Goal: Task Accomplishment & Management: Complete application form

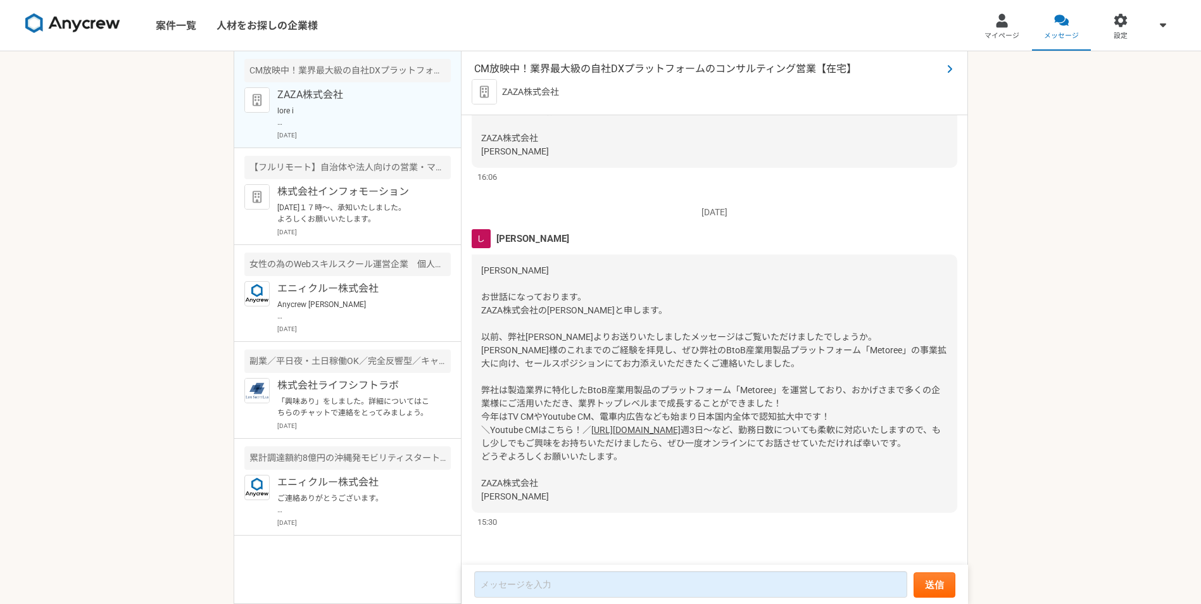
click at [613, 66] on span "CM放映中！業界最大級の自社DXプラットフォームのコンサルティング営業【在宅】" at bounding box center [708, 68] width 468 height 15
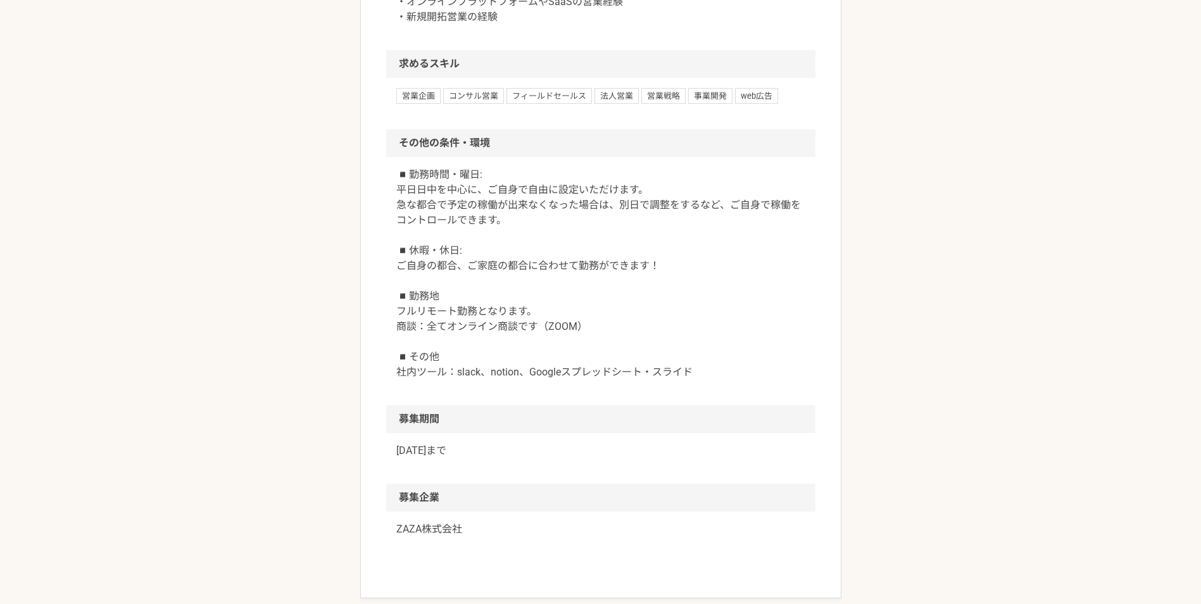
scroll to position [1429, 0]
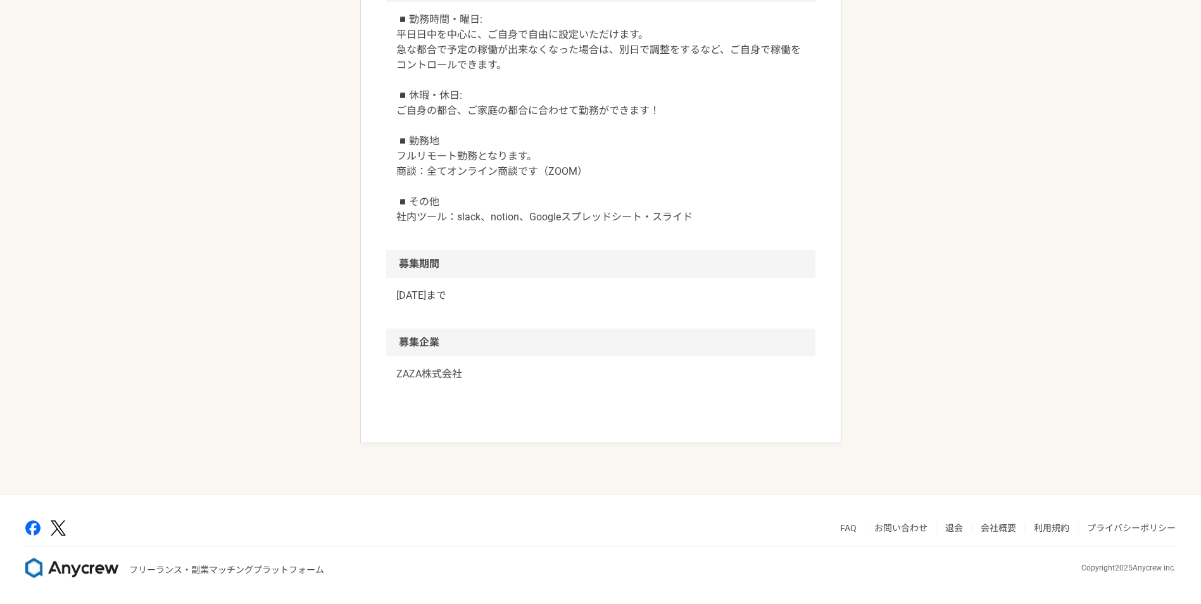
click at [396, 382] on p "ZAZA株式会社" at bounding box center [600, 373] width 409 height 15
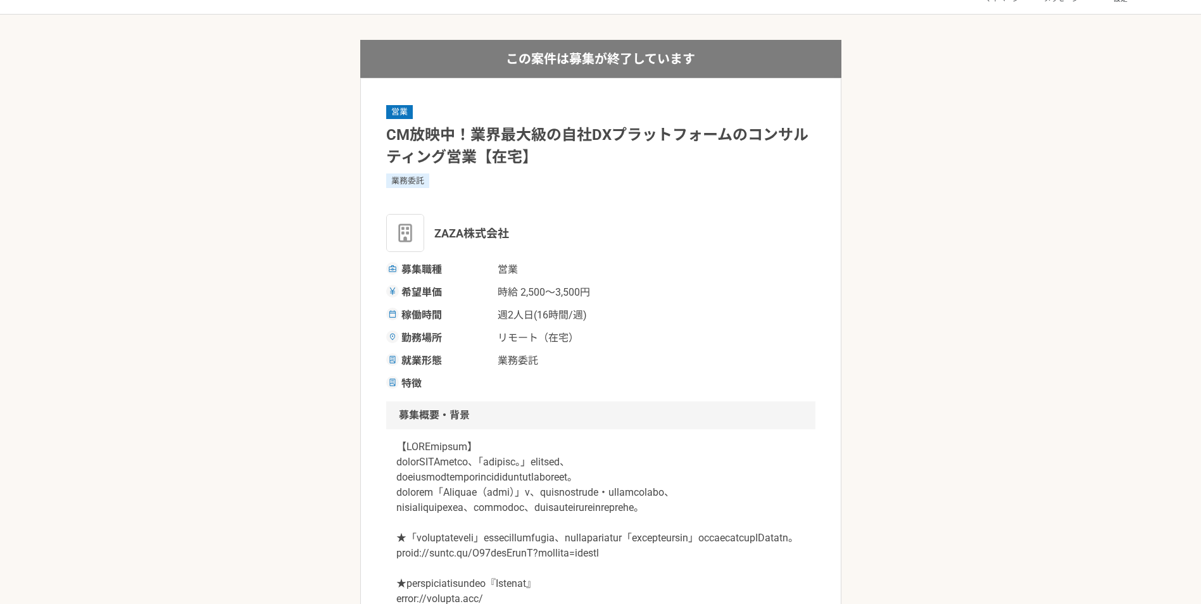
scroll to position [227, 0]
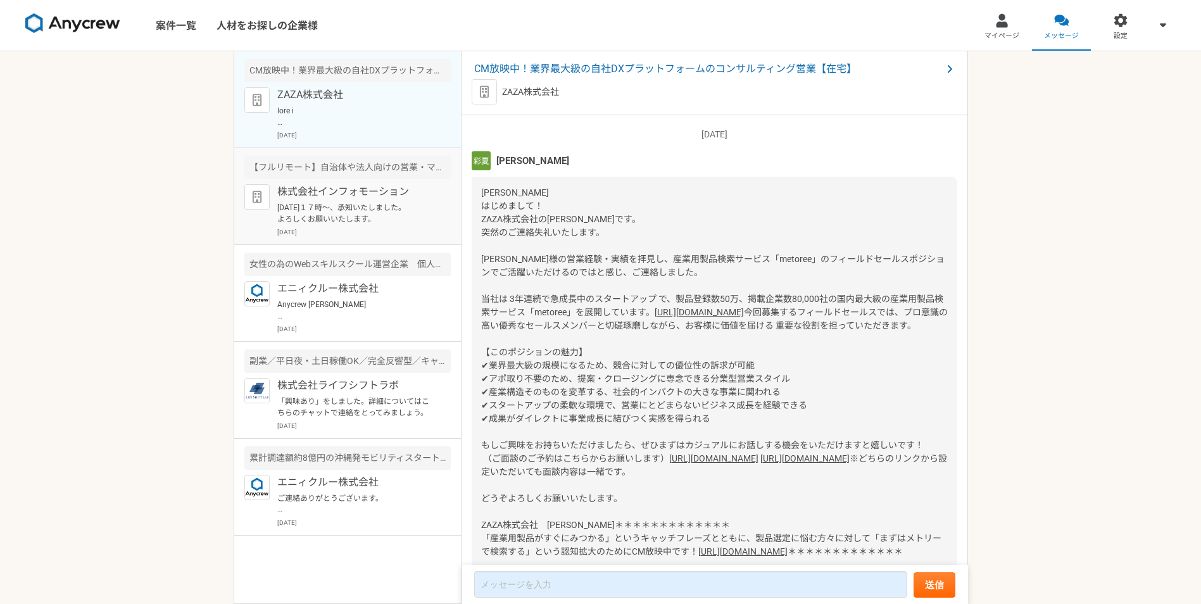
scroll to position [971, 0]
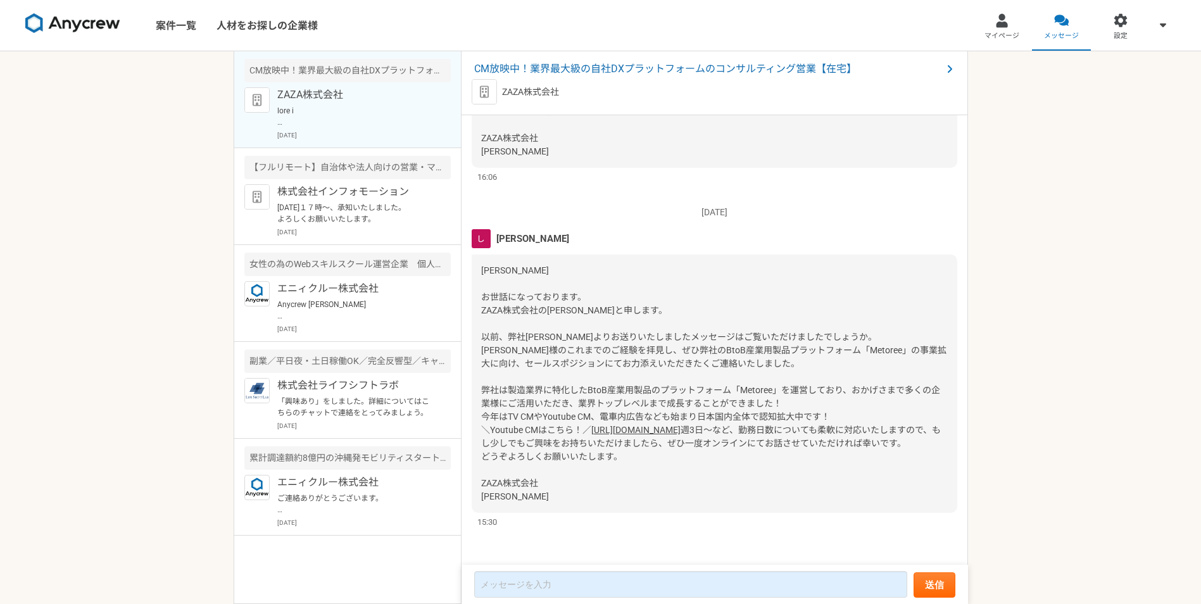
click at [295, 94] on p "ZAZA株式会社" at bounding box center [355, 94] width 156 height 15
click at [1004, 22] on div at bounding box center [1001, 20] width 15 height 15
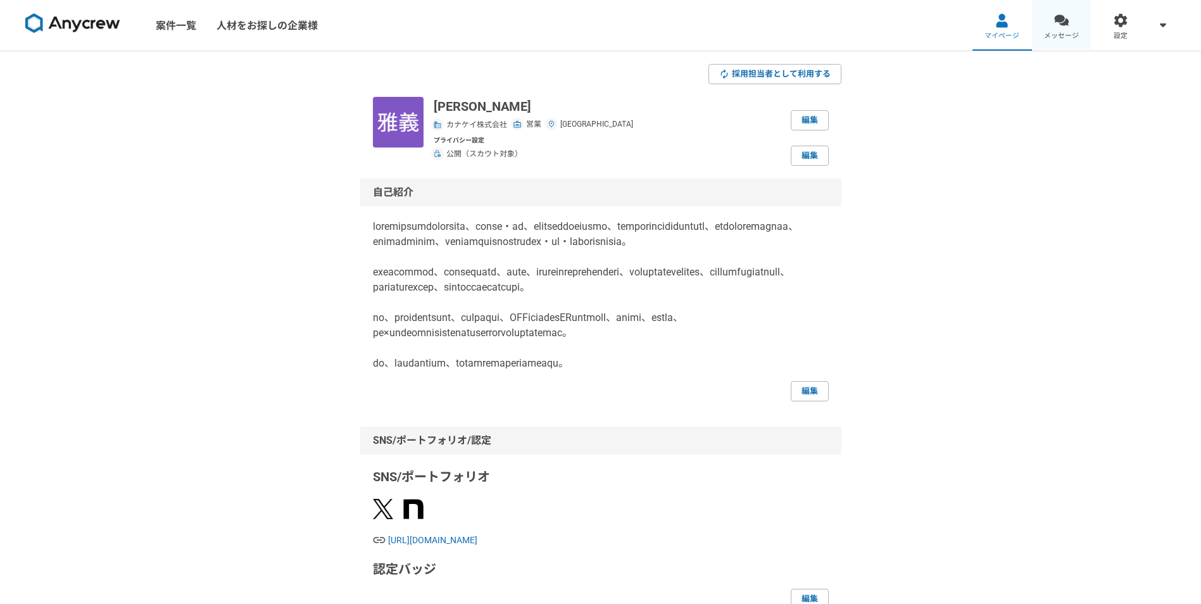
click at [1062, 25] on div at bounding box center [1061, 20] width 15 height 15
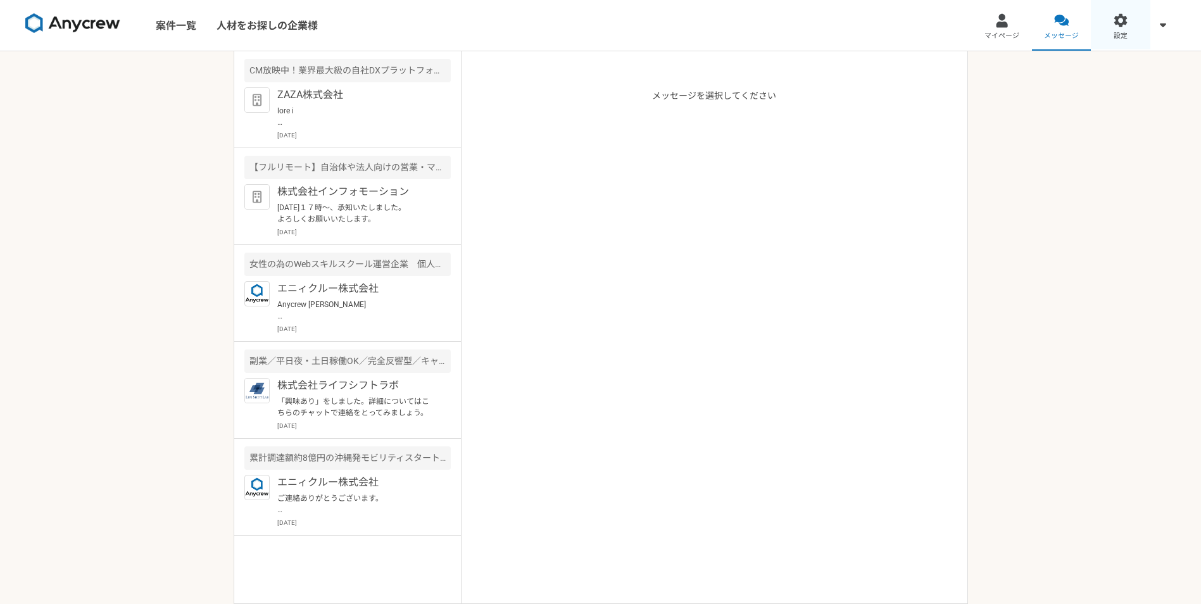
click at [1125, 22] on div at bounding box center [1120, 20] width 15 height 15
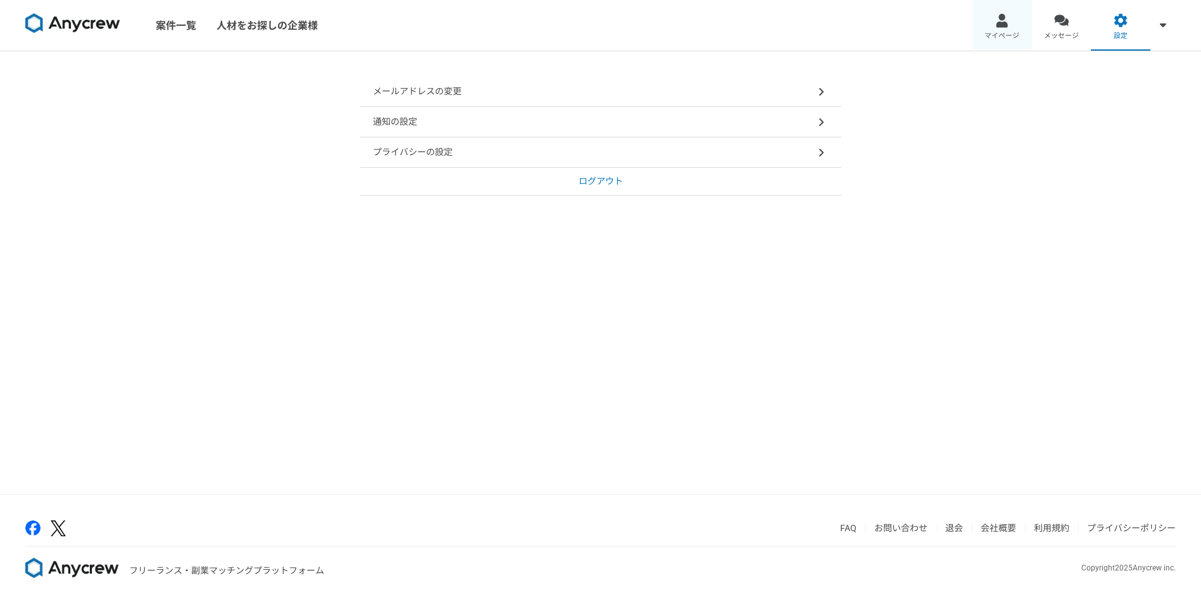
click at [999, 22] on div at bounding box center [1001, 20] width 15 height 15
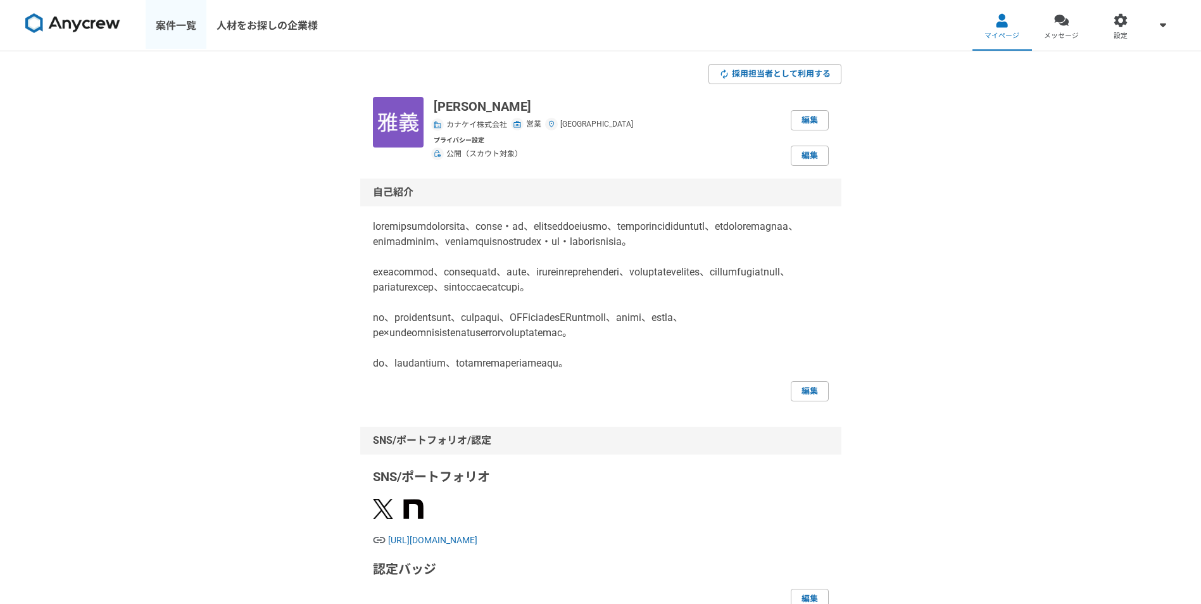
click at [172, 26] on link "案件一覧" at bounding box center [176, 25] width 61 height 51
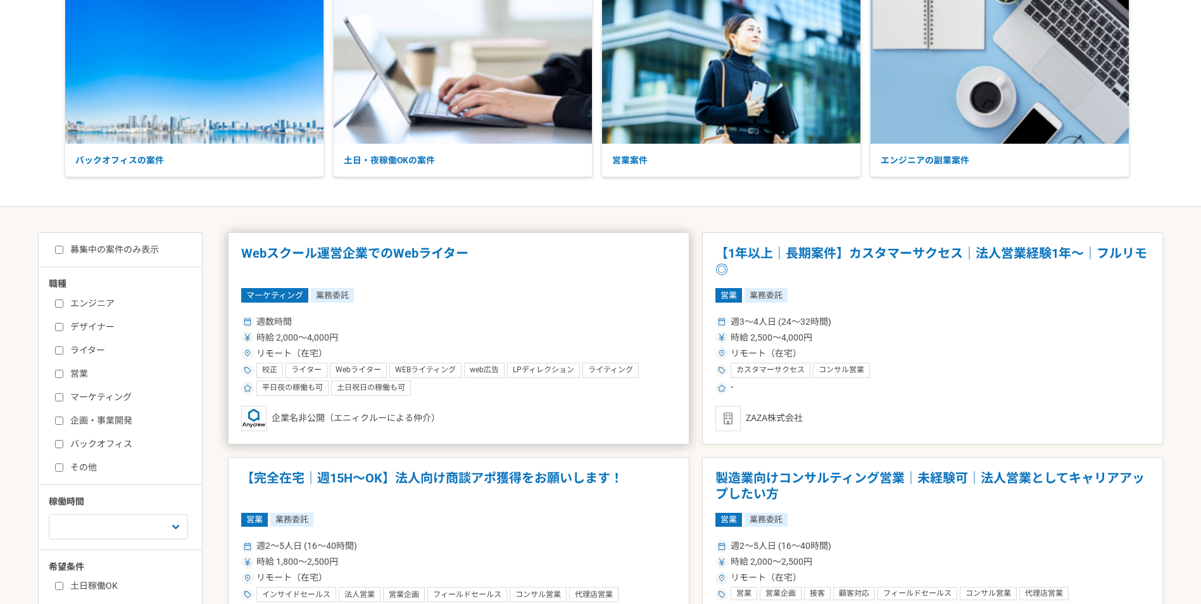
scroll to position [127, 0]
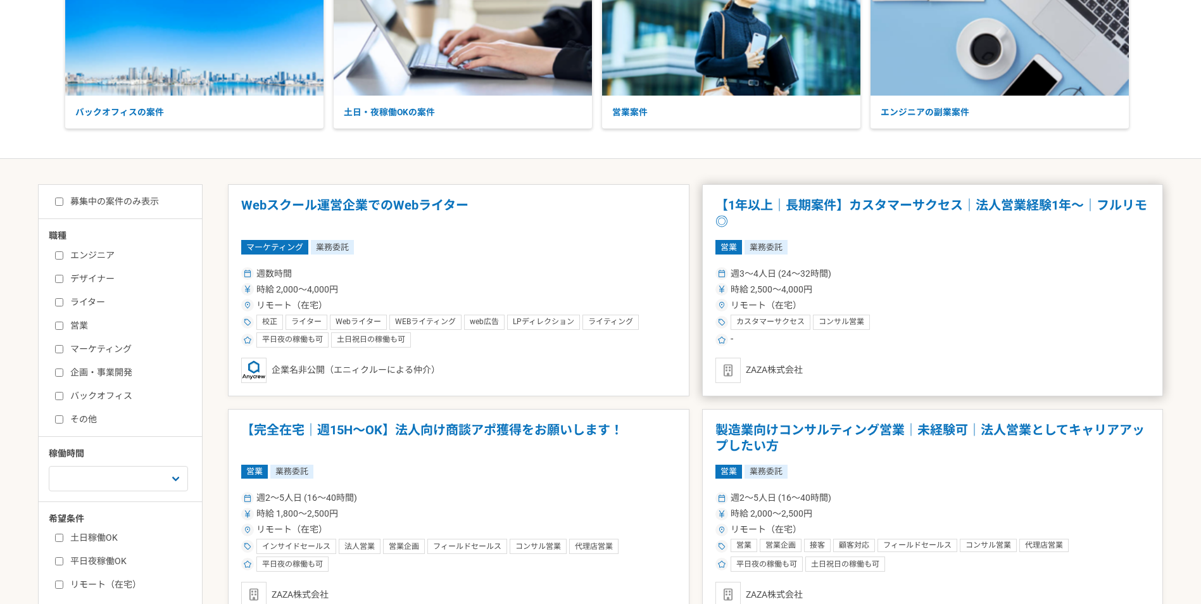
click at [892, 201] on h1 "【1年以上｜長期案件】カスタマーサクセス｜法人営業経験1年〜｜フルリモ◎" at bounding box center [932, 213] width 435 height 32
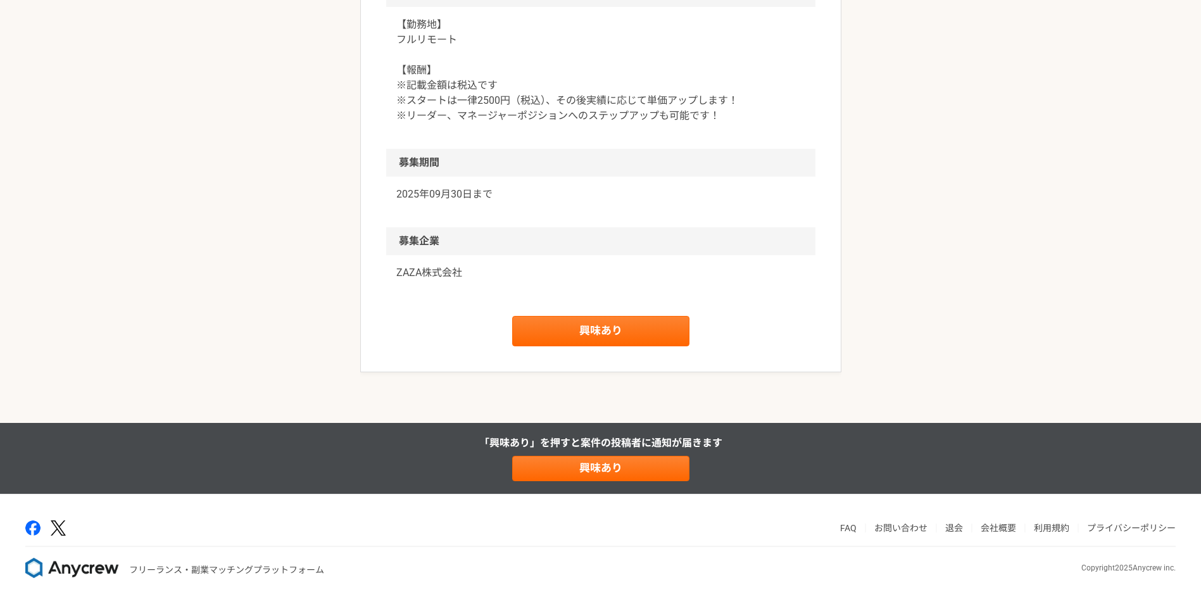
scroll to position [1571, 0]
click at [613, 332] on link "興味あり" at bounding box center [600, 331] width 177 height 30
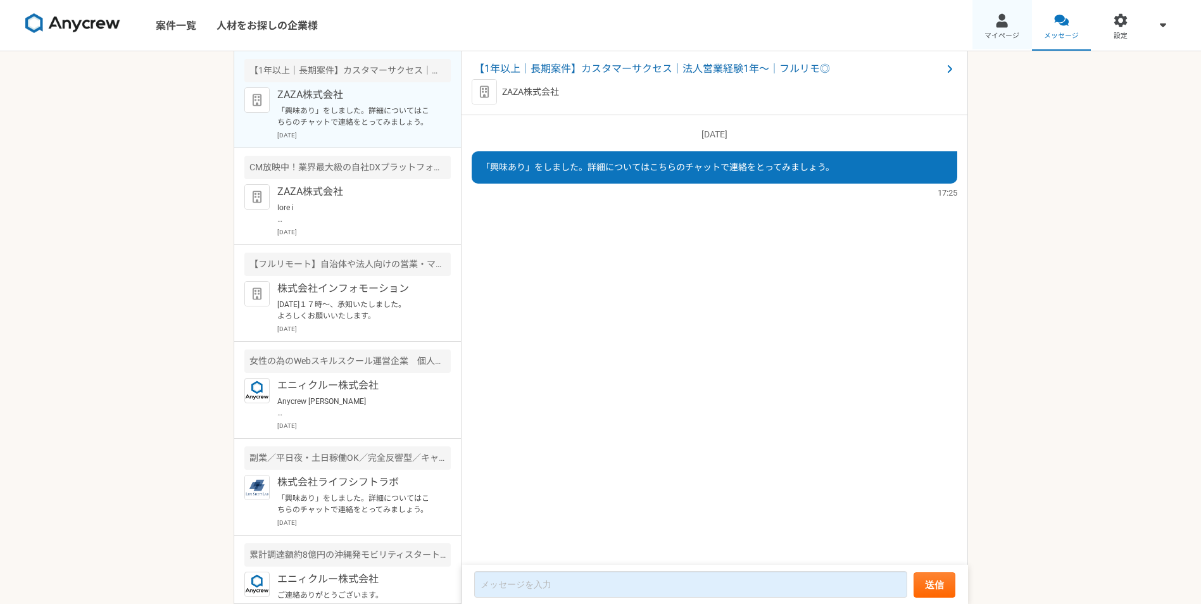
click at [989, 31] on span "マイページ" at bounding box center [1001, 36] width 35 height 10
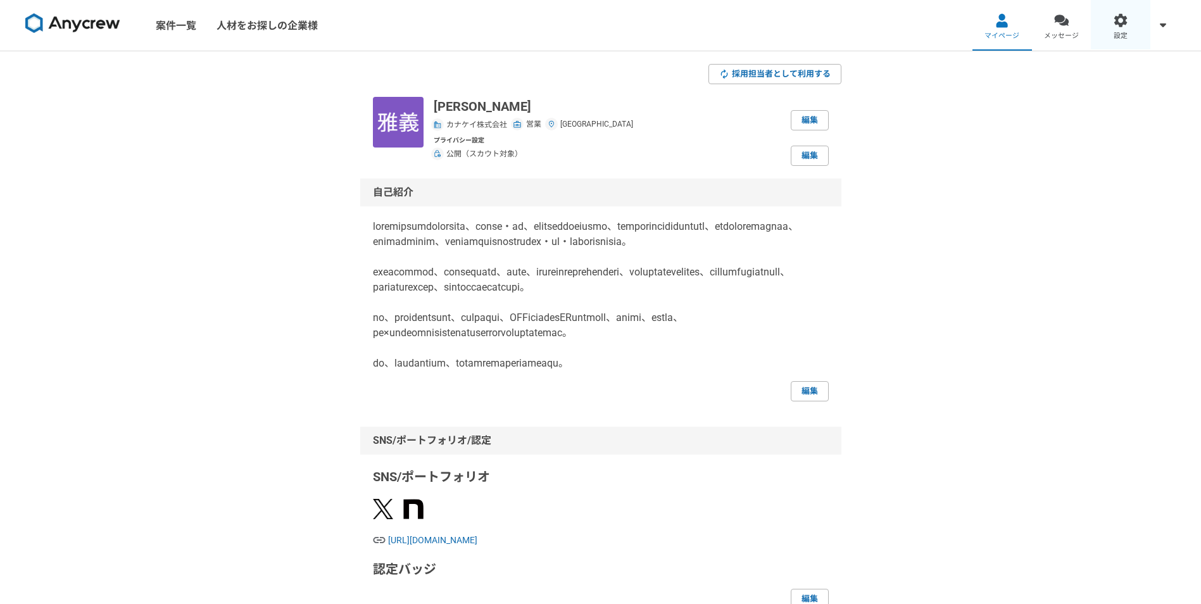
click at [1125, 25] on div at bounding box center [1120, 20] width 15 height 15
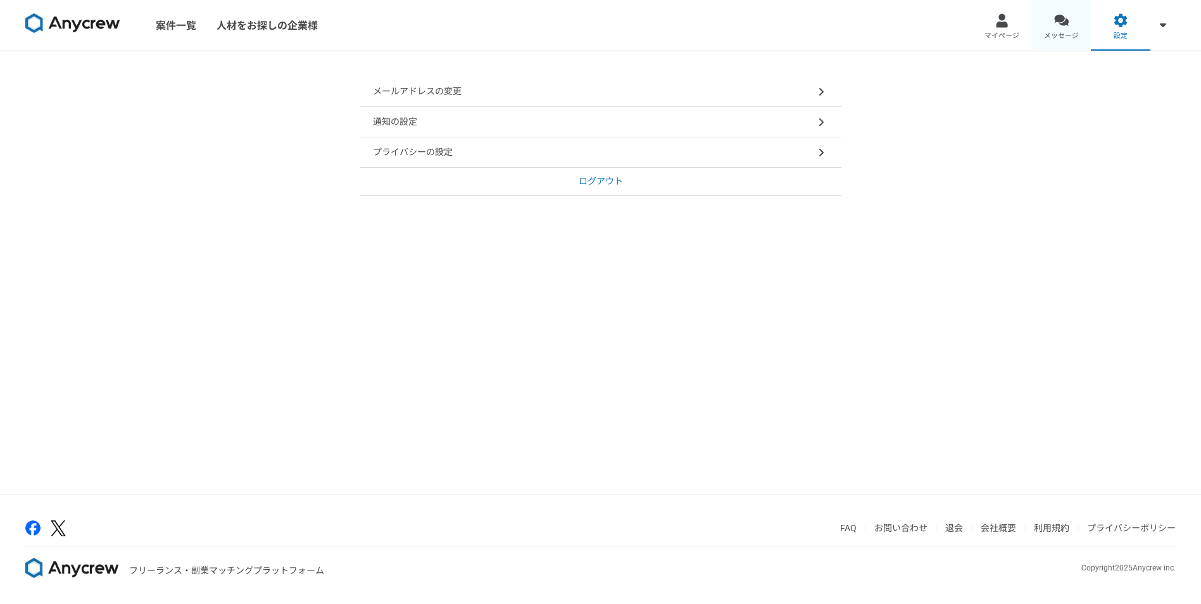
click at [1073, 32] on span "メッセージ" at bounding box center [1061, 36] width 35 height 10
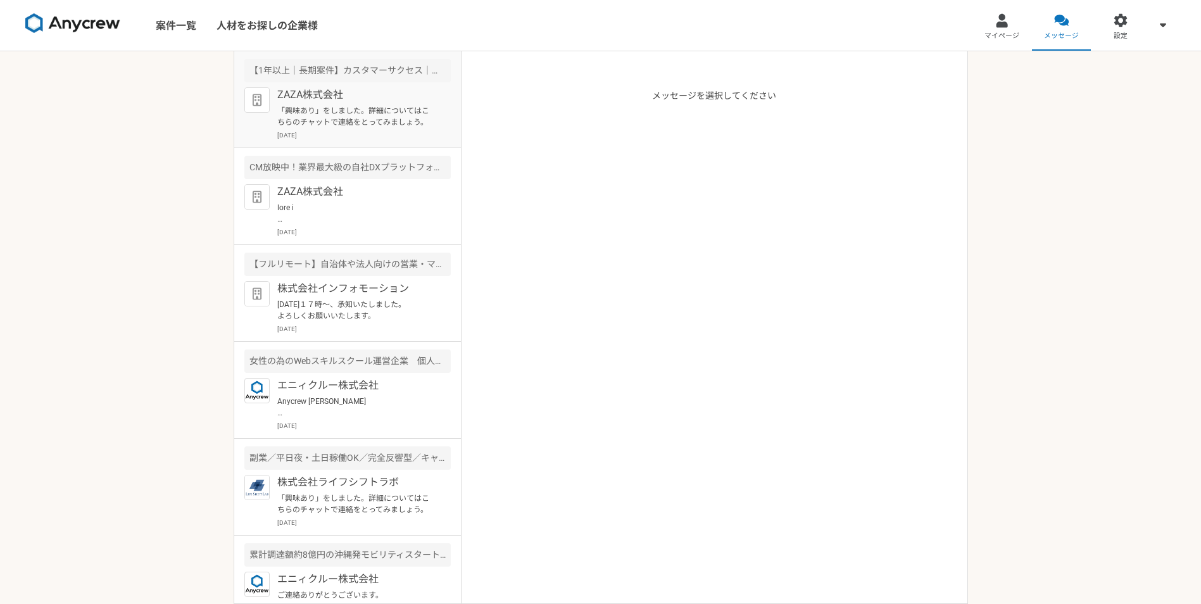
click at [304, 101] on p "ZAZA株式会社" at bounding box center [355, 94] width 156 height 15
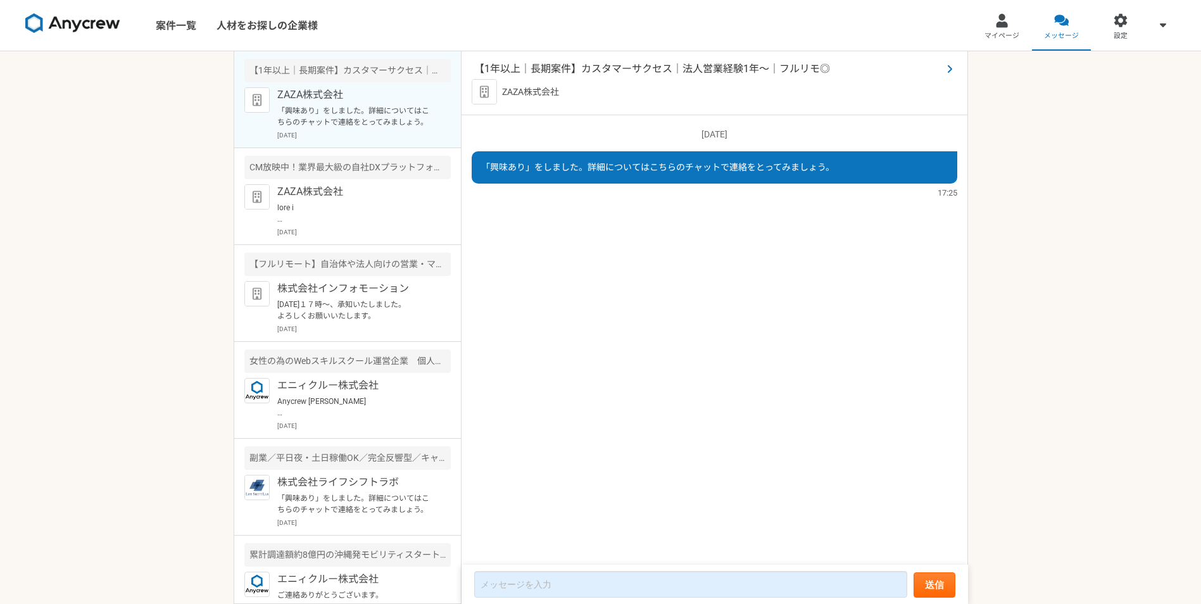
click at [549, 64] on span "【1年以上｜長期案件】カスタマーサクセス｜法人営業経験1年〜｜フルリモ◎" at bounding box center [708, 68] width 468 height 15
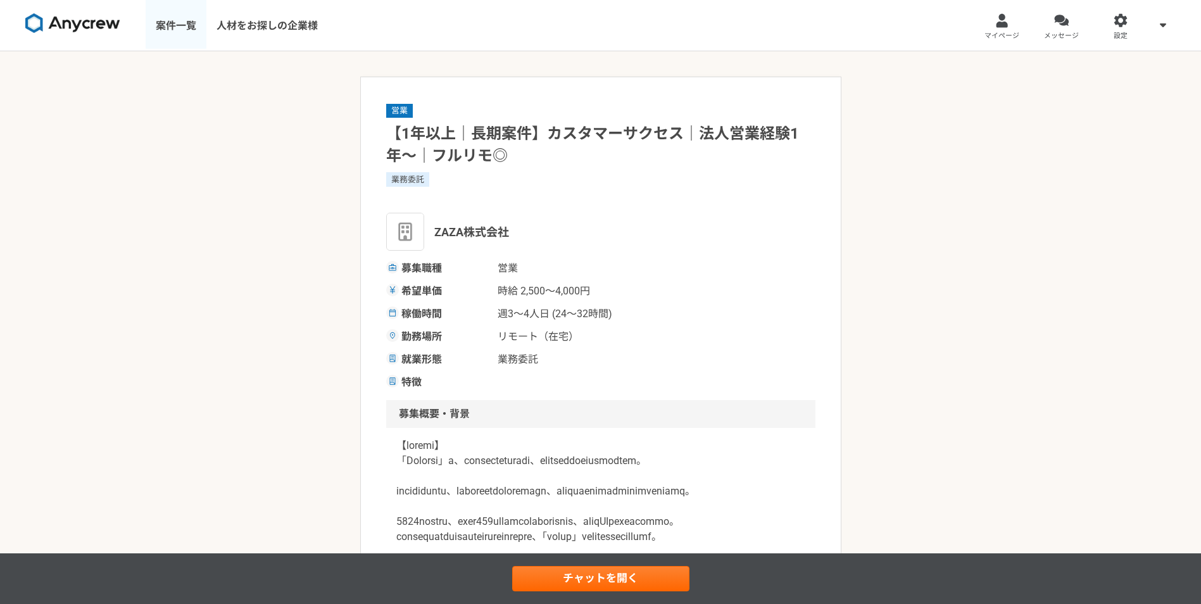
click at [181, 25] on link "案件一覧" at bounding box center [176, 25] width 61 height 51
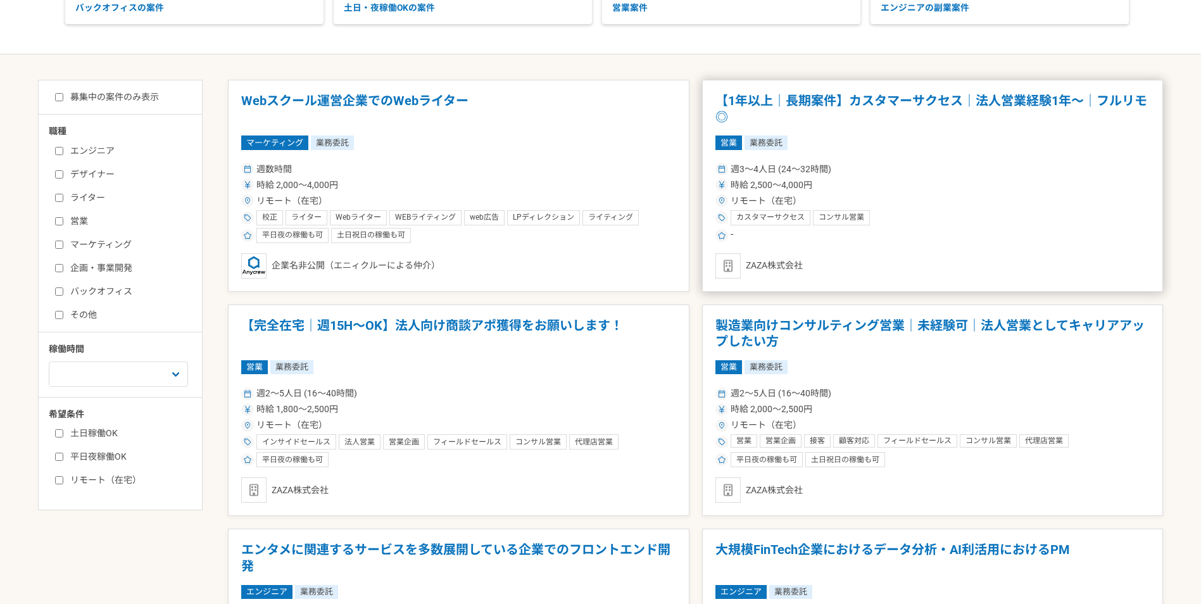
scroll to position [253, 0]
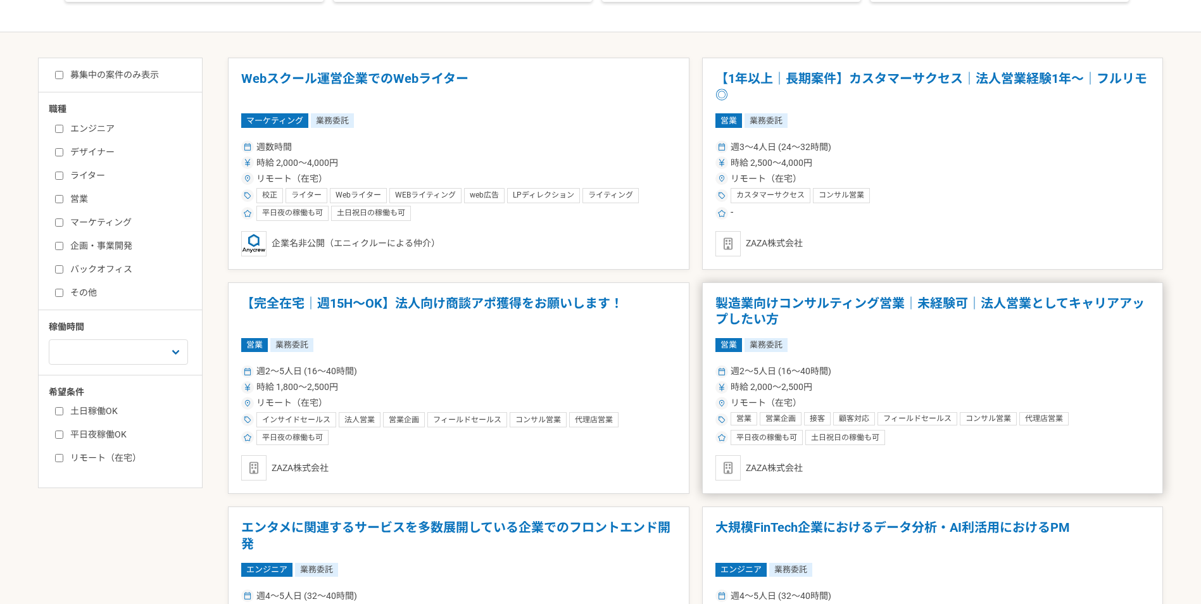
click at [859, 302] on h1 "製造業向けコンサルティング営業｜未経験可｜法人営業としてキャリアアップしたい方" at bounding box center [932, 312] width 435 height 32
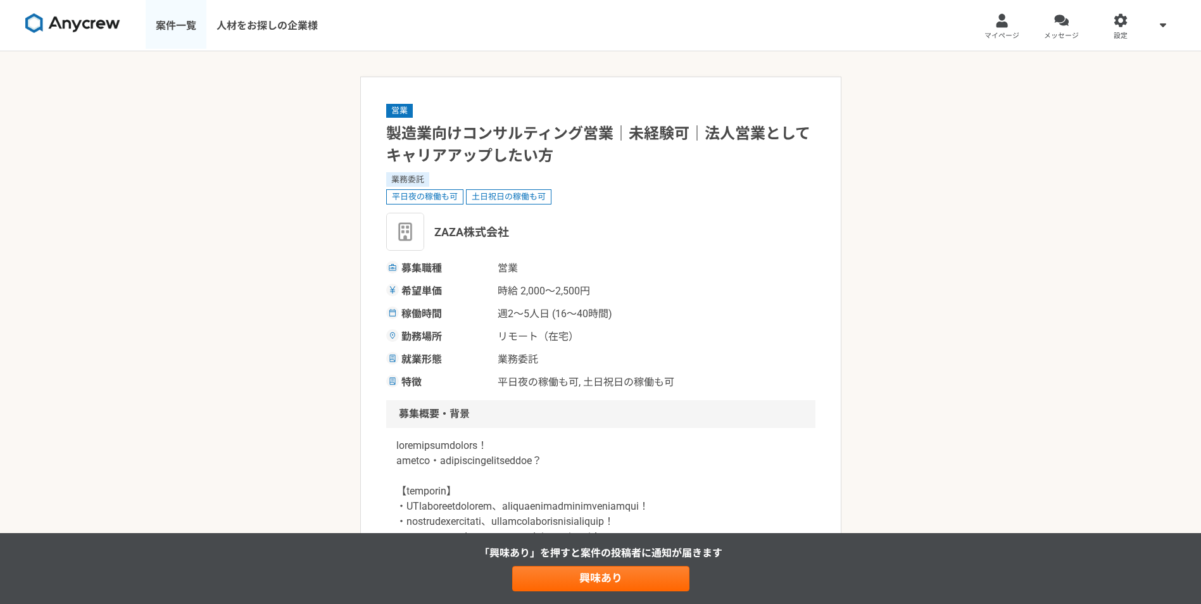
click at [165, 28] on link "案件一覧" at bounding box center [176, 25] width 61 height 51
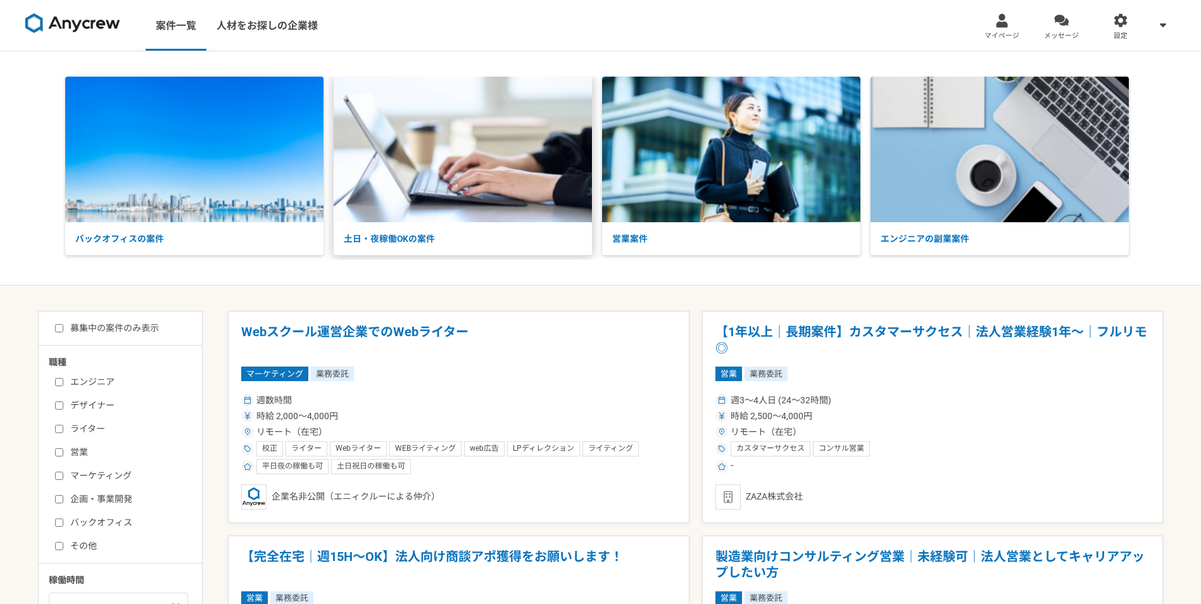
click at [525, 187] on img at bounding box center [463, 150] width 258 height 146
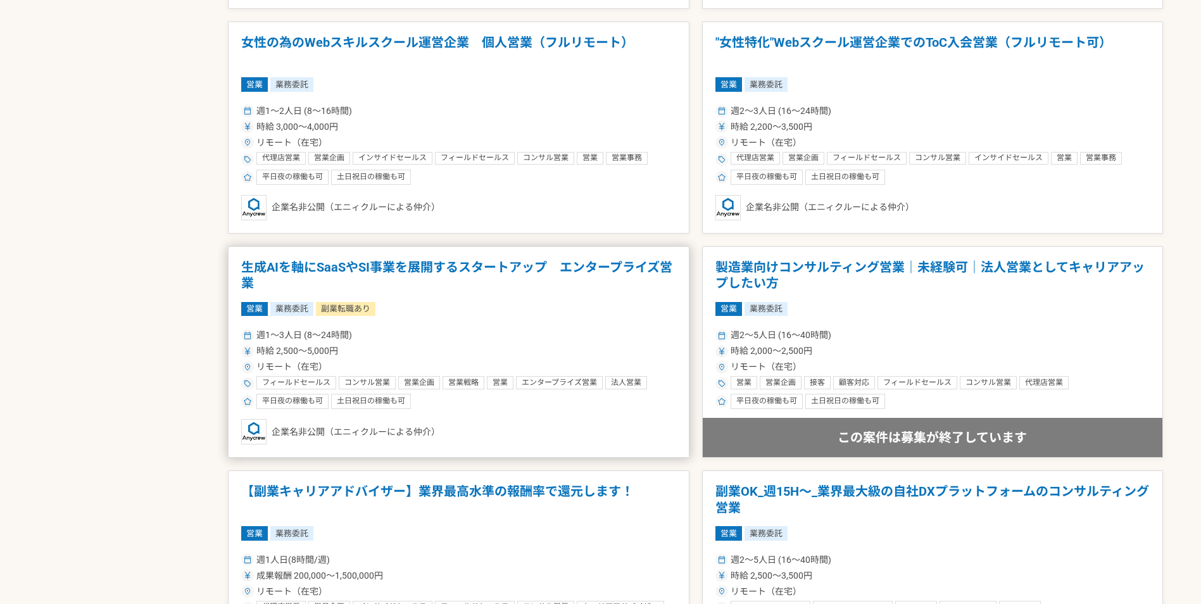
scroll to position [949, 0]
